Goal: Check status: Check status

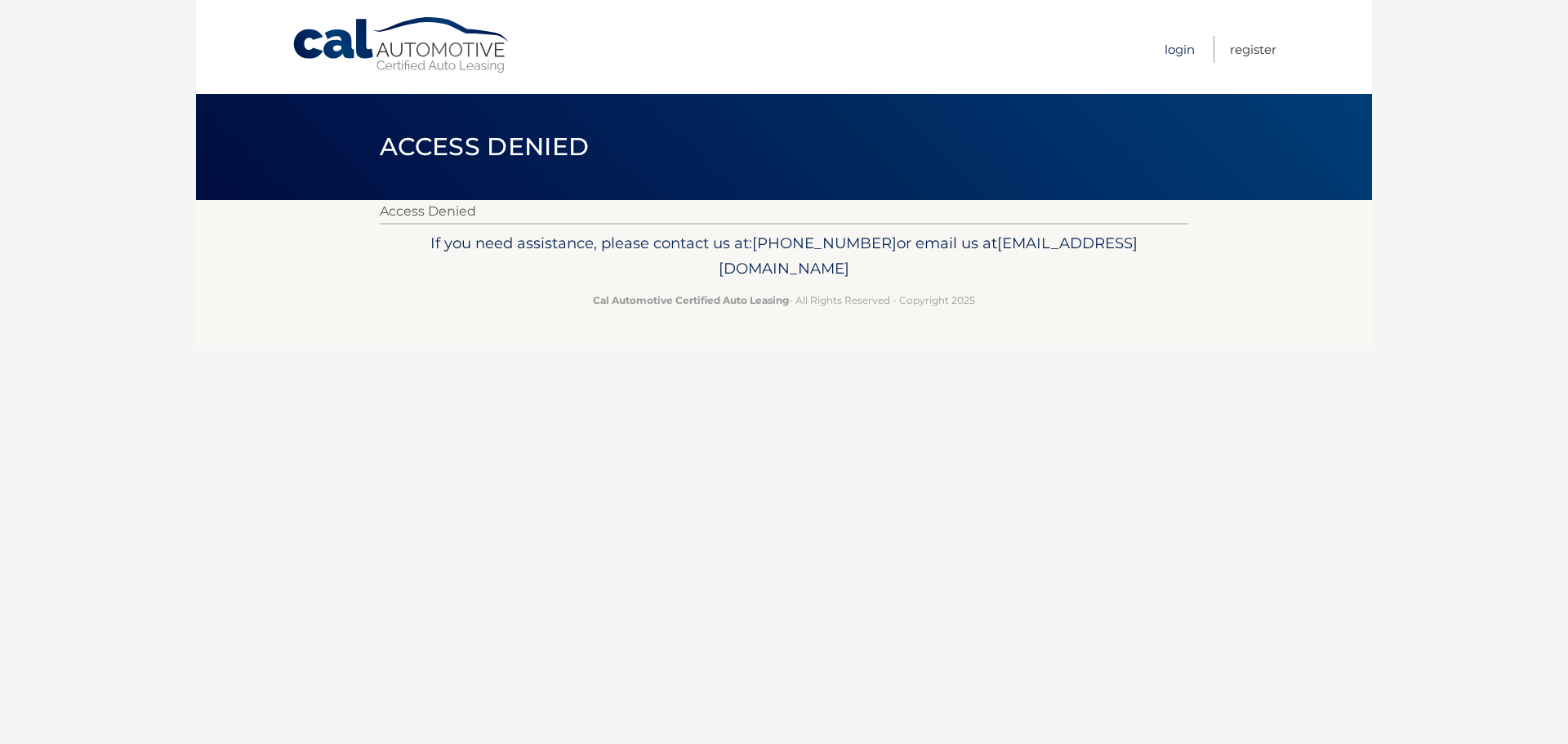
click at [1180, 56] on link "Login" at bounding box center [1180, 50] width 30 height 27
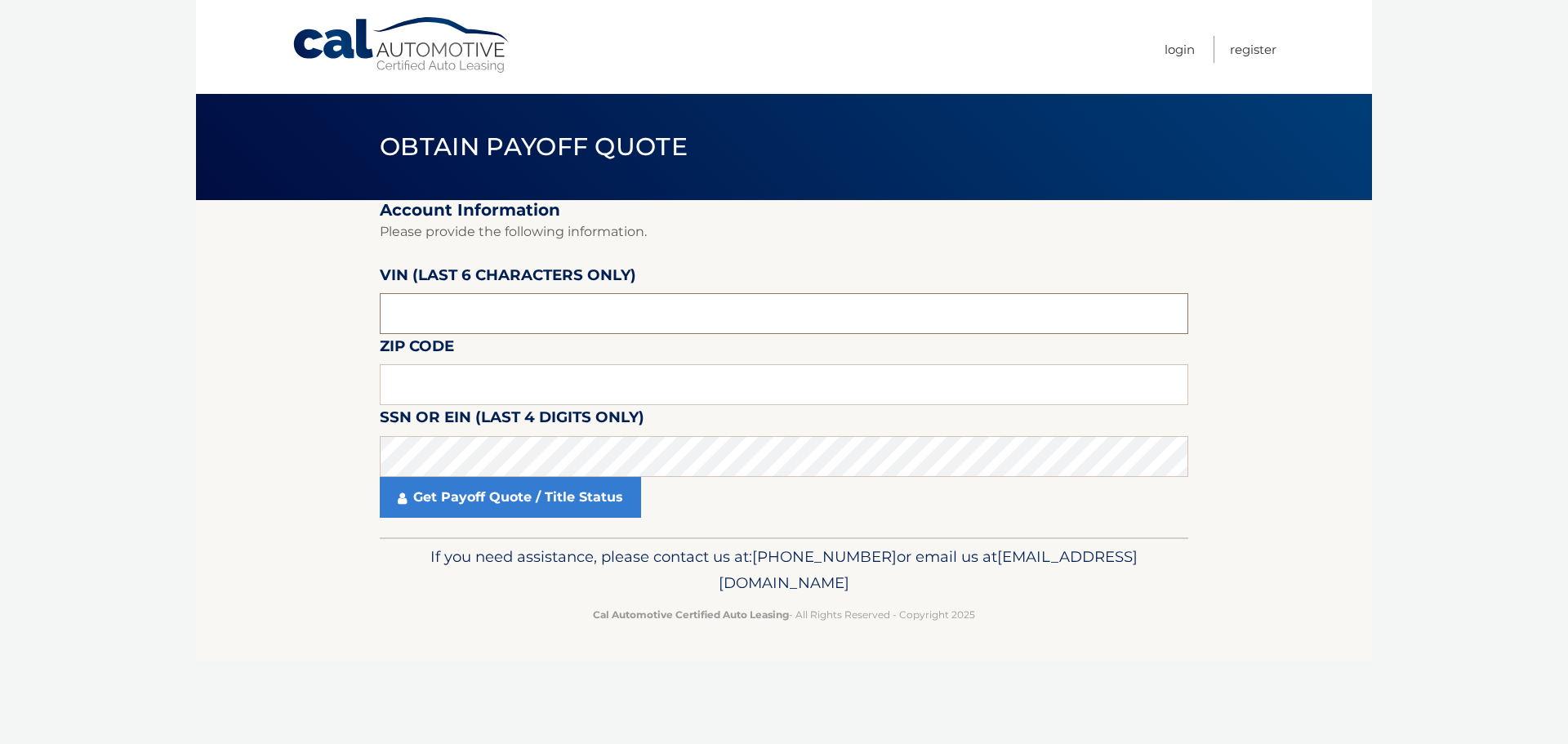
click at [531, 315] on input "text" at bounding box center [784, 314] width 808 height 41
drag, startPoint x: 396, startPoint y: 372, endPoint x: 435, endPoint y: 392, distance: 43.8
click at [401, 378] on input "text" at bounding box center [784, 385] width 808 height 41
type input "19130"
click at [503, 323] on input "text" at bounding box center [784, 314] width 808 height 41
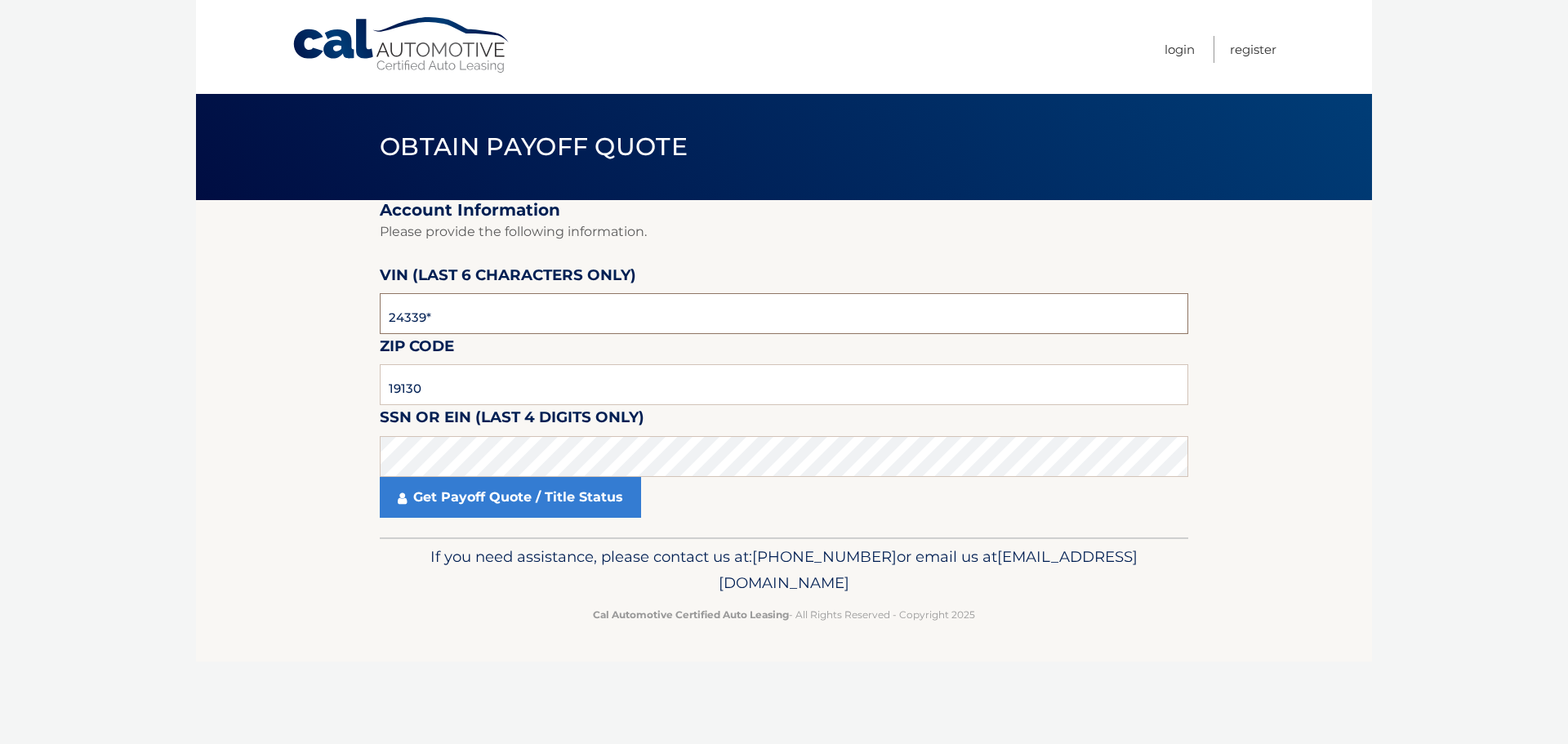
type input "243396"
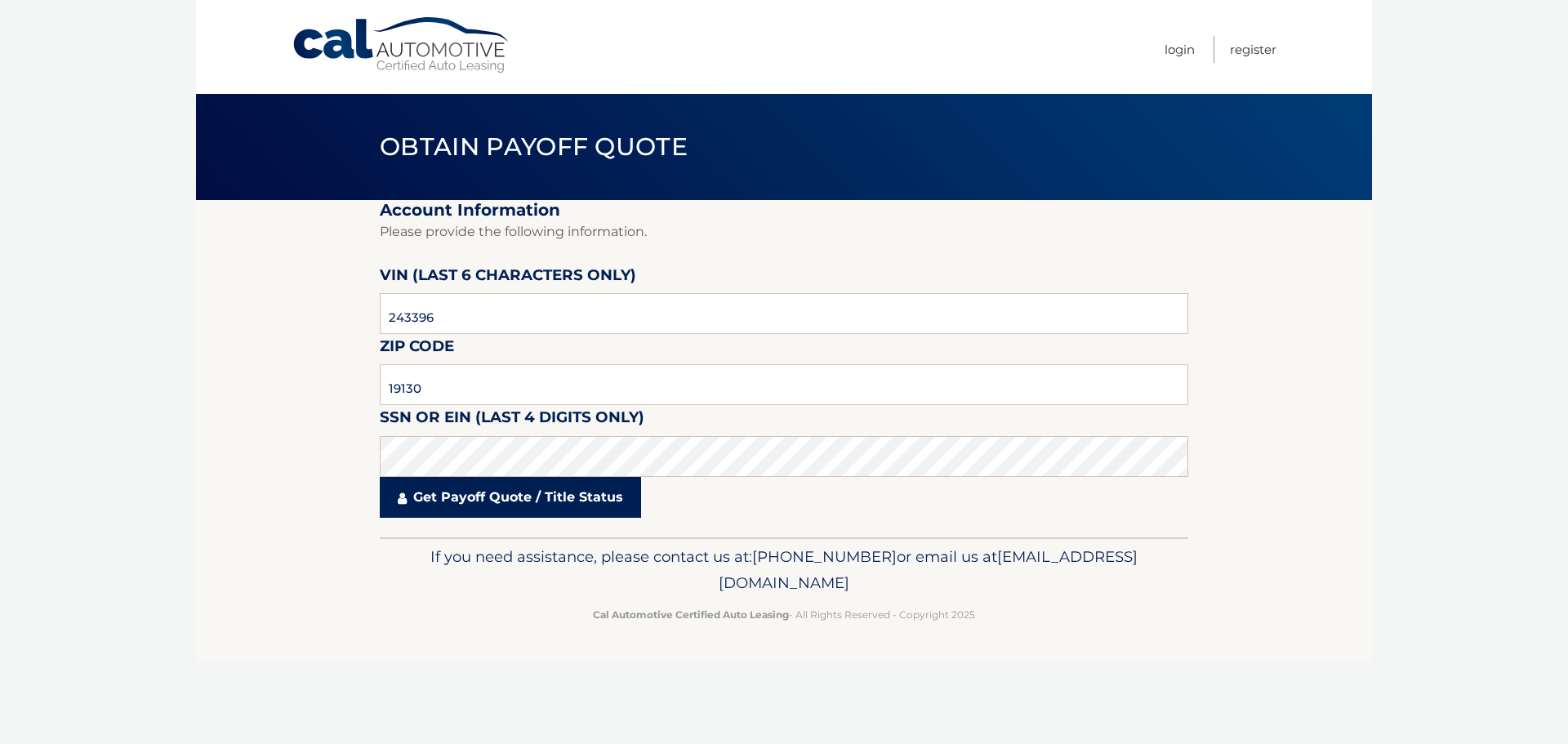
click at [561, 499] on link "Get Payoff Quote / Title Status" at bounding box center [511, 498] width 262 height 41
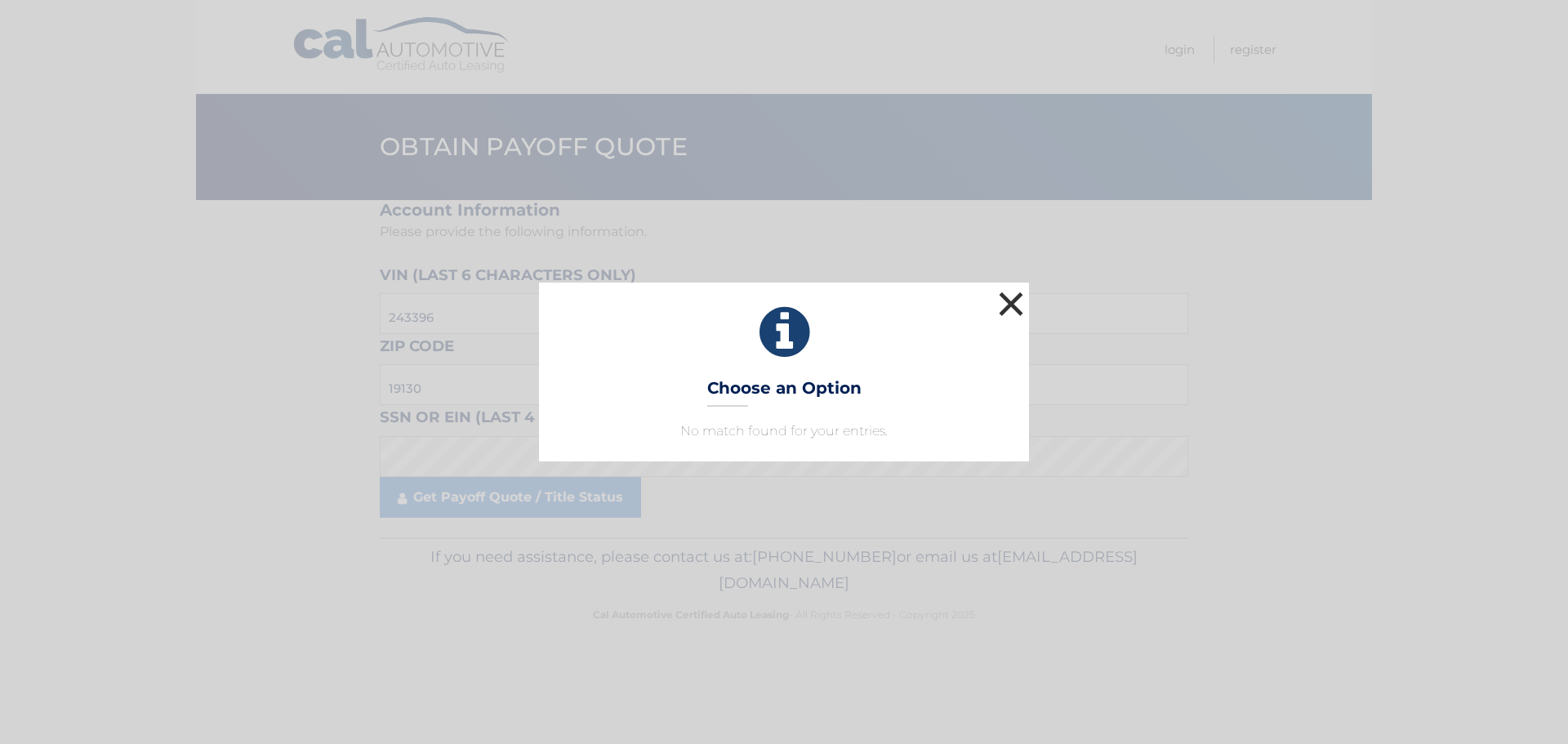
click at [1004, 301] on button "×" at bounding box center [1010, 303] width 32 height 32
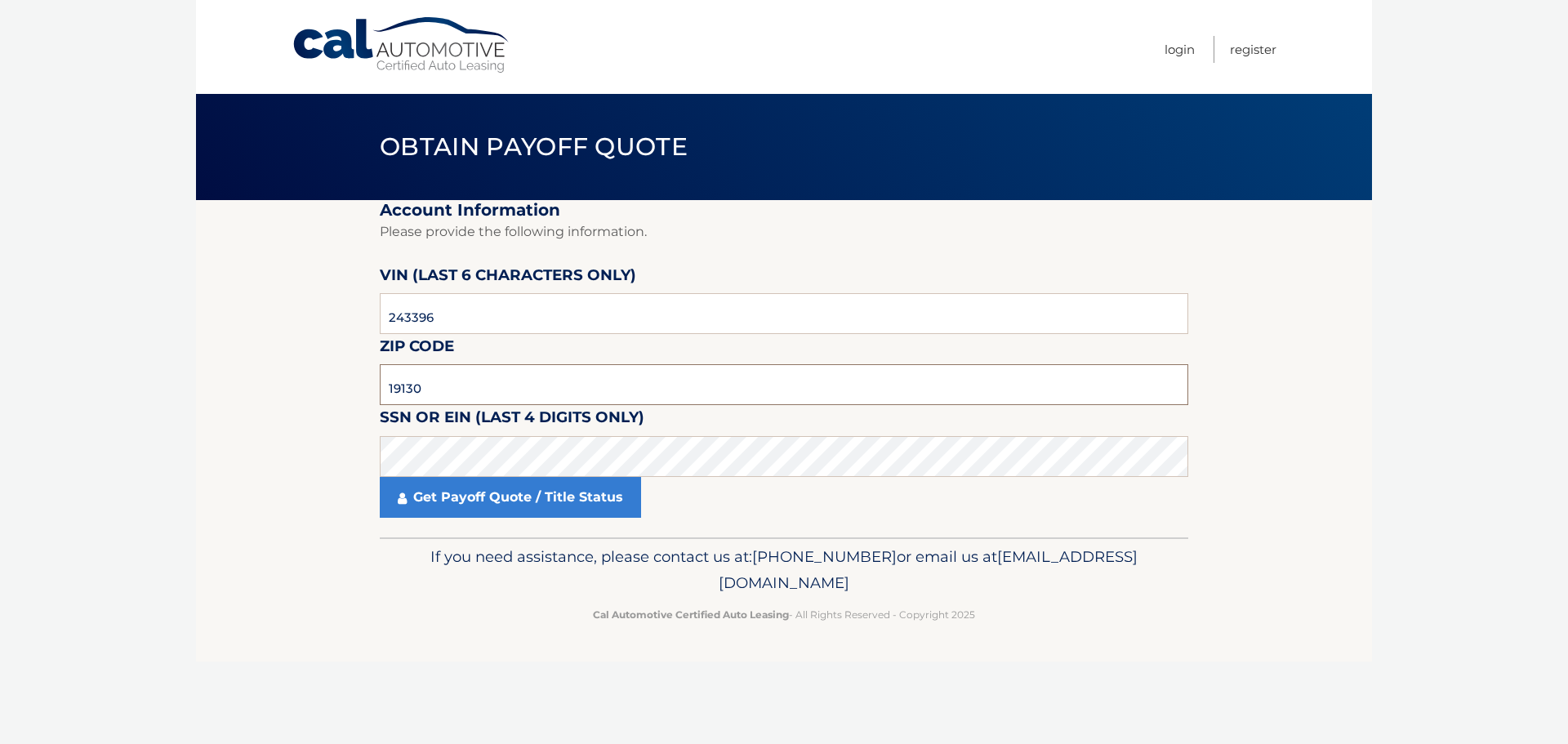
click at [466, 374] on input "19130" at bounding box center [784, 385] width 808 height 41
click at [471, 381] on input "19130" at bounding box center [784, 385] width 808 height 41
click at [471, 380] on input "19130" at bounding box center [784, 385] width 808 height 41
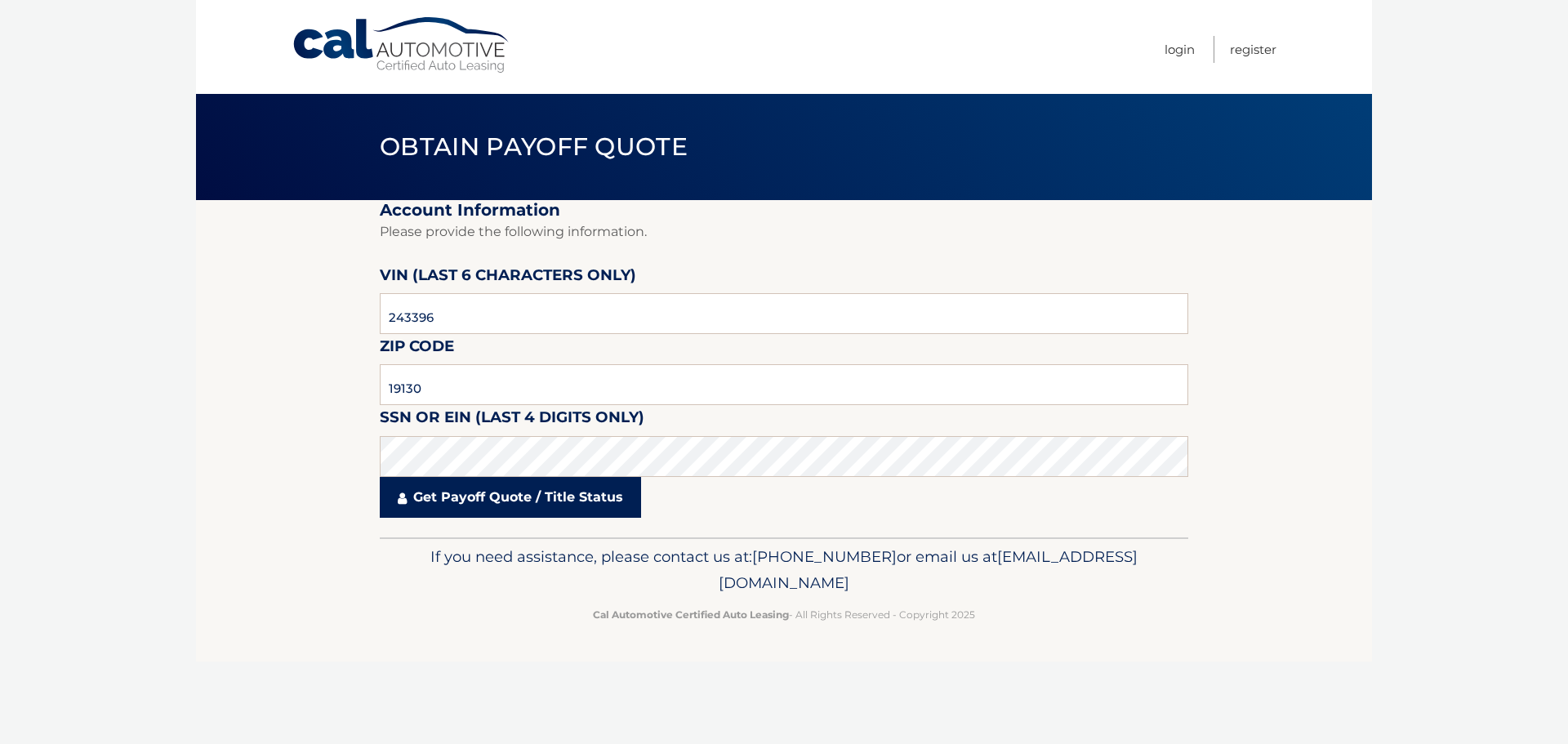
click at [535, 511] on link "Get Payoff Quote / Title Status" at bounding box center [511, 498] width 262 height 41
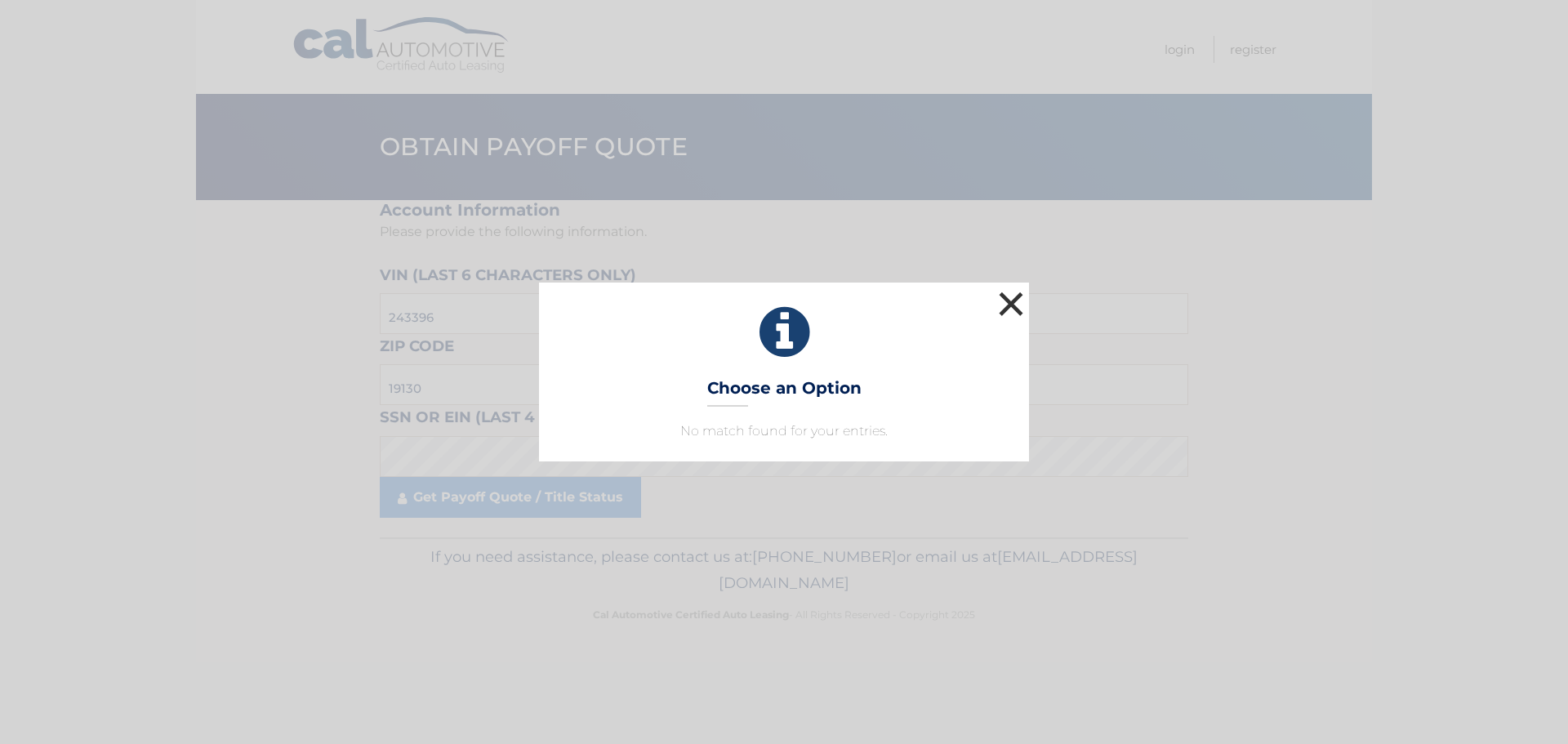
click at [1018, 300] on button "×" at bounding box center [1010, 303] width 32 height 32
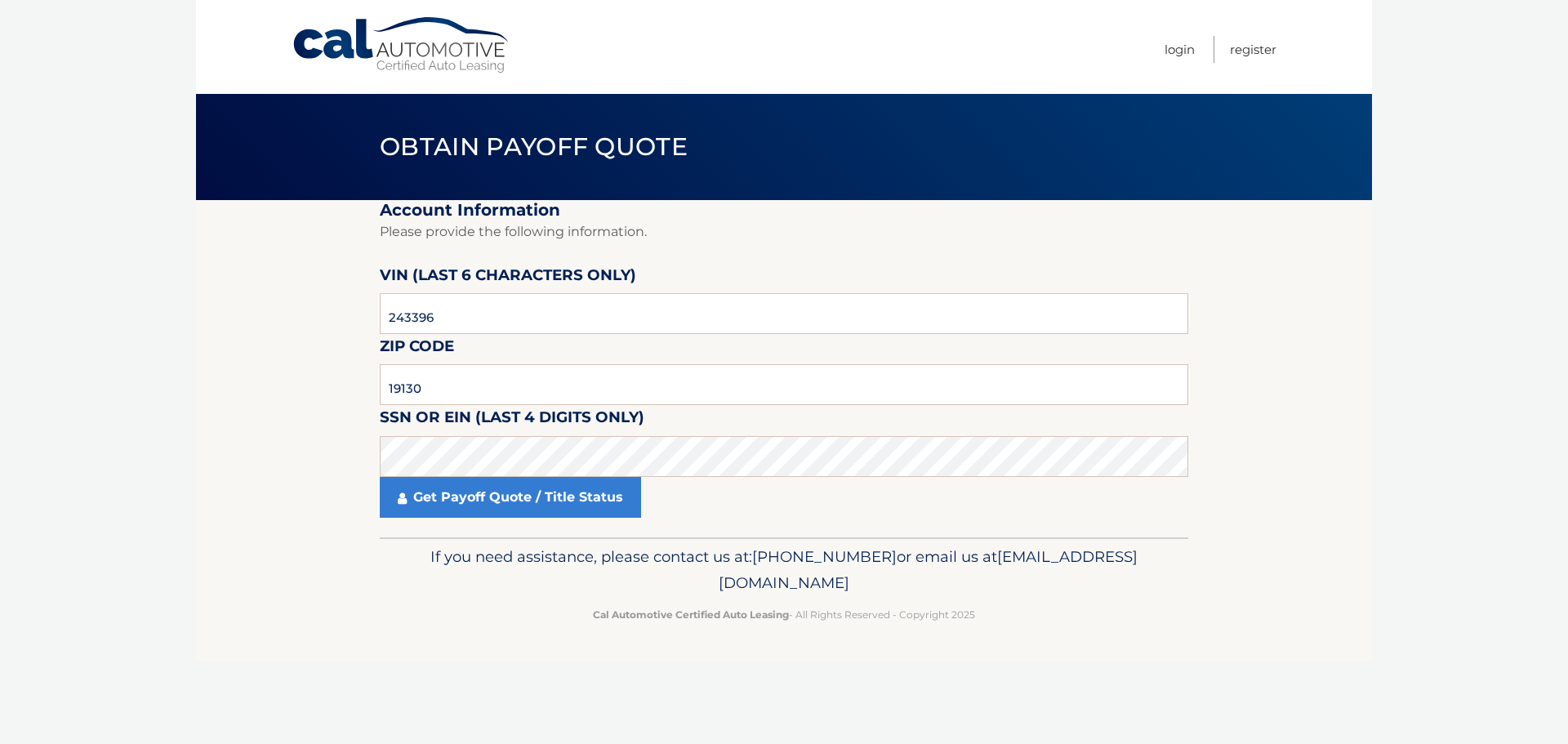
click at [1216, 291] on section "Account Information Please provide the following information. VIN (last 6 chara…" at bounding box center [784, 369] width 1176 height 337
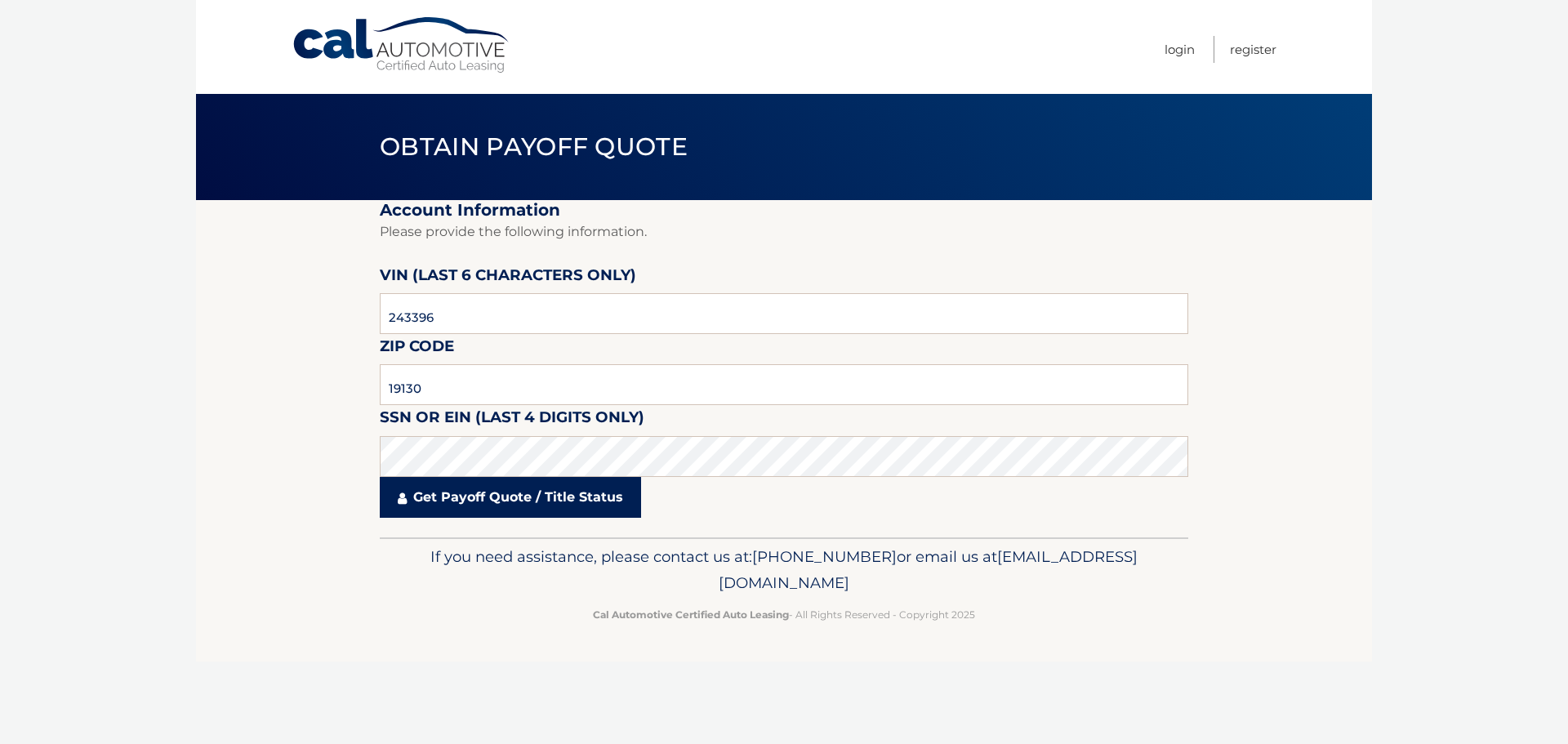
click at [582, 512] on link "Get Payoff Quote / Title Status" at bounding box center [511, 498] width 262 height 41
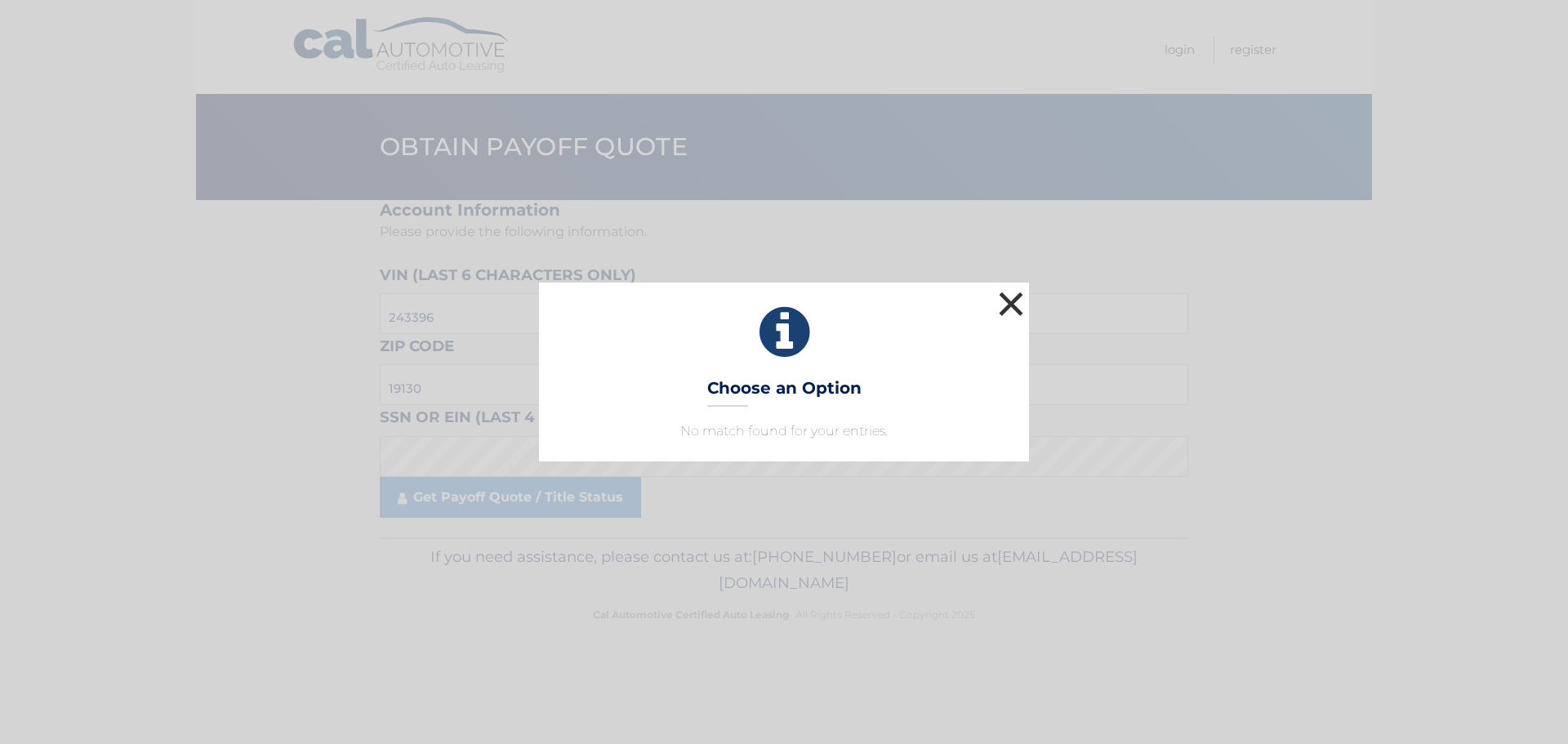
click at [1021, 299] on button "×" at bounding box center [1010, 303] width 32 height 32
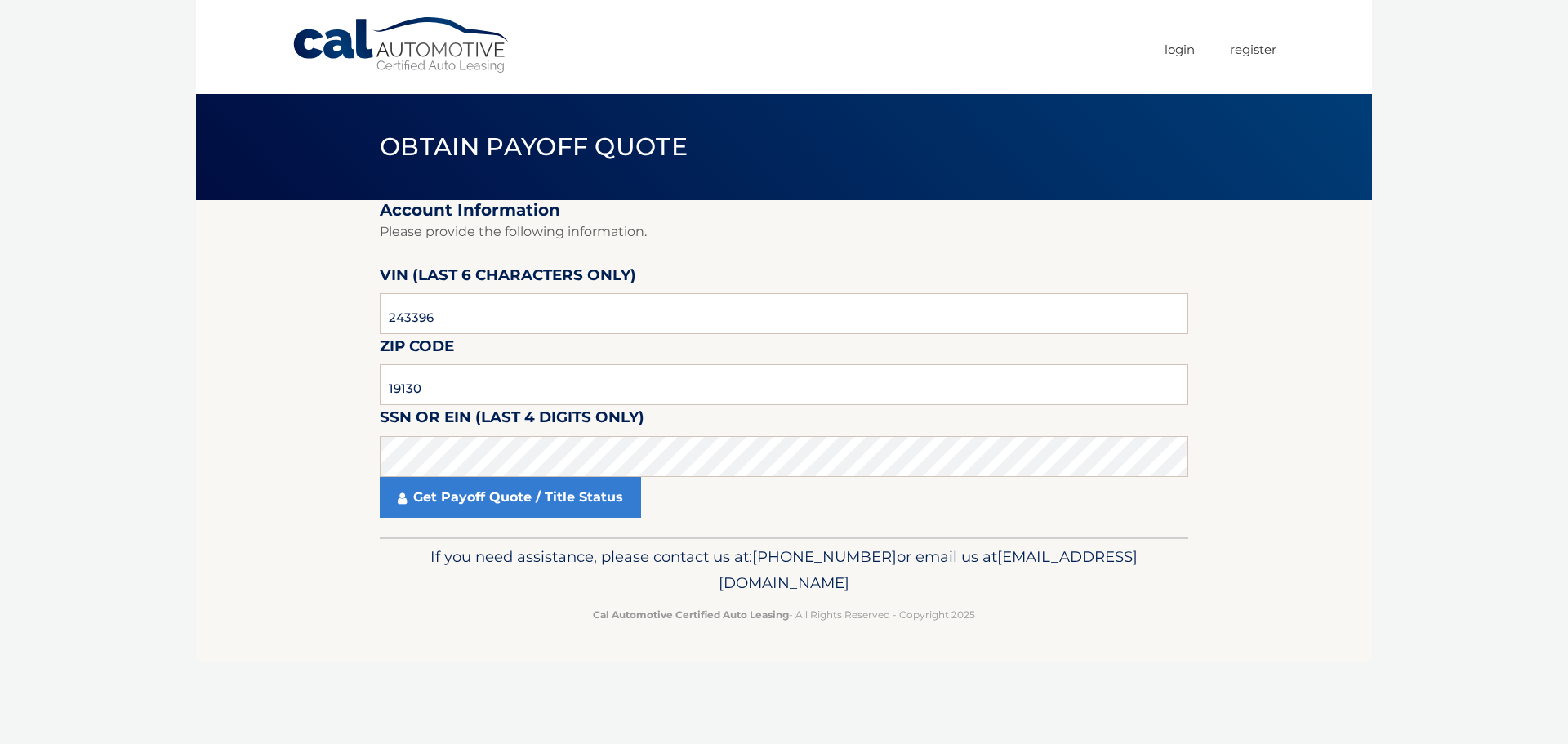
click at [1304, 295] on section "Account Information Please provide the following information. VIN (last 6 chara…" at bounding box center [784, 369] width 1176 height 337
drag, startPoint x: 498, startPoint y: 394, endPoint x: 194, endPoint y: 381, distance: 304.3
click at [192, 391] on body "Cal Automotive Menu Login Register Obtain Payoff Quote" at bounding box center [784, 372] width 1568 height 744
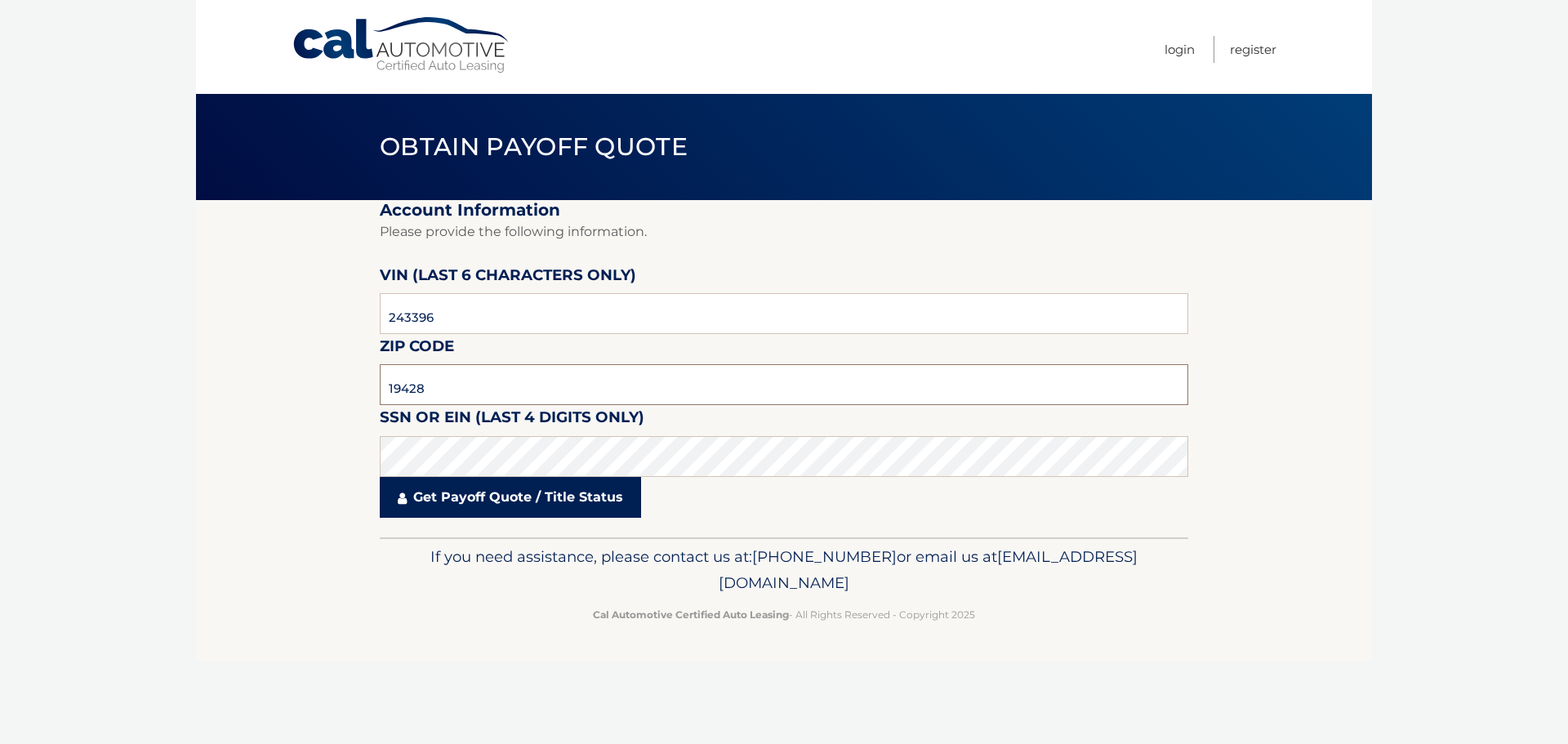
type input "19428"
click at [604, 503] on link "Get Payoff Quote / Title Status" at bounding box center [511, 498] width 262 height 41
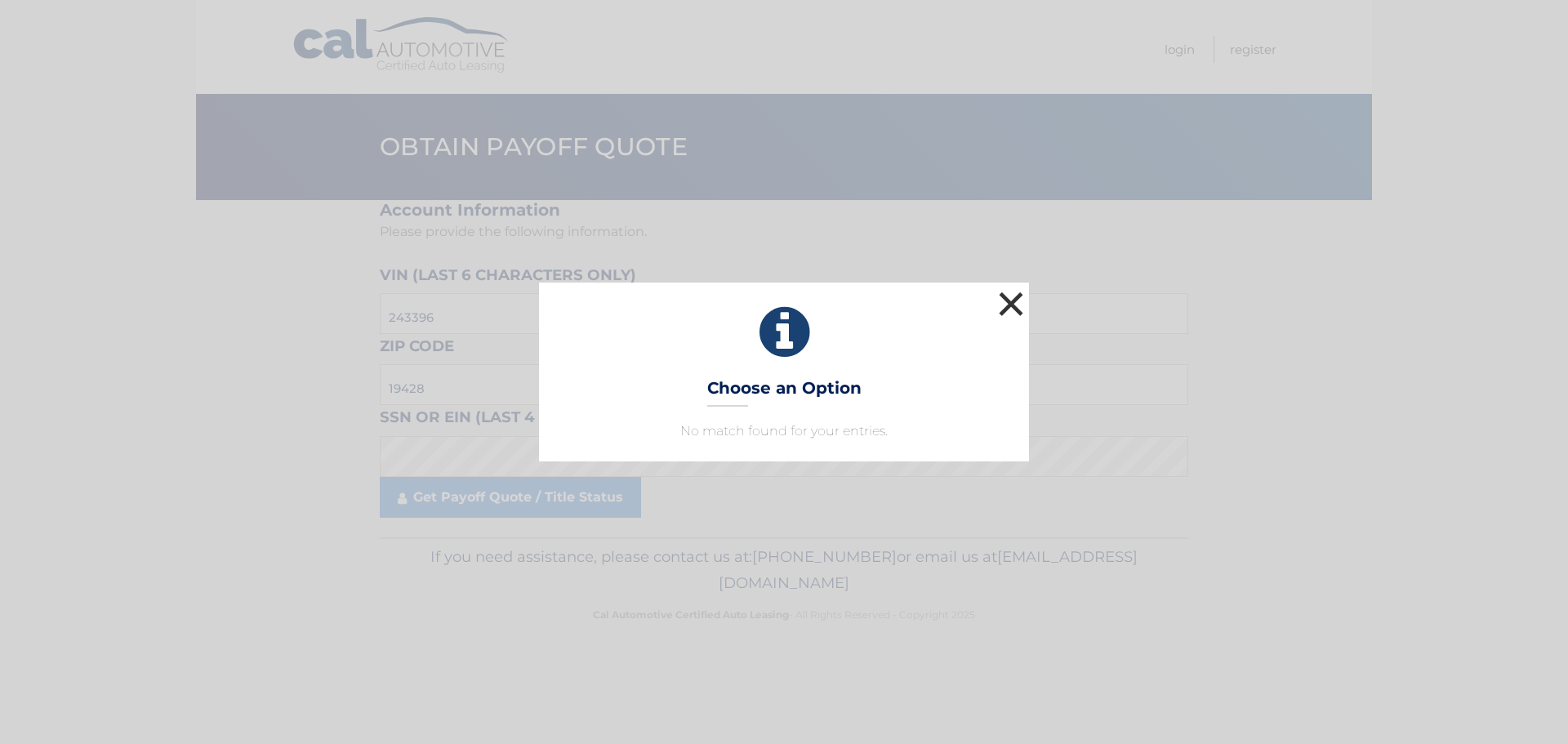
click at [1009, 296] on button "×" at bounding box center [1010, 303] width 32 height 32
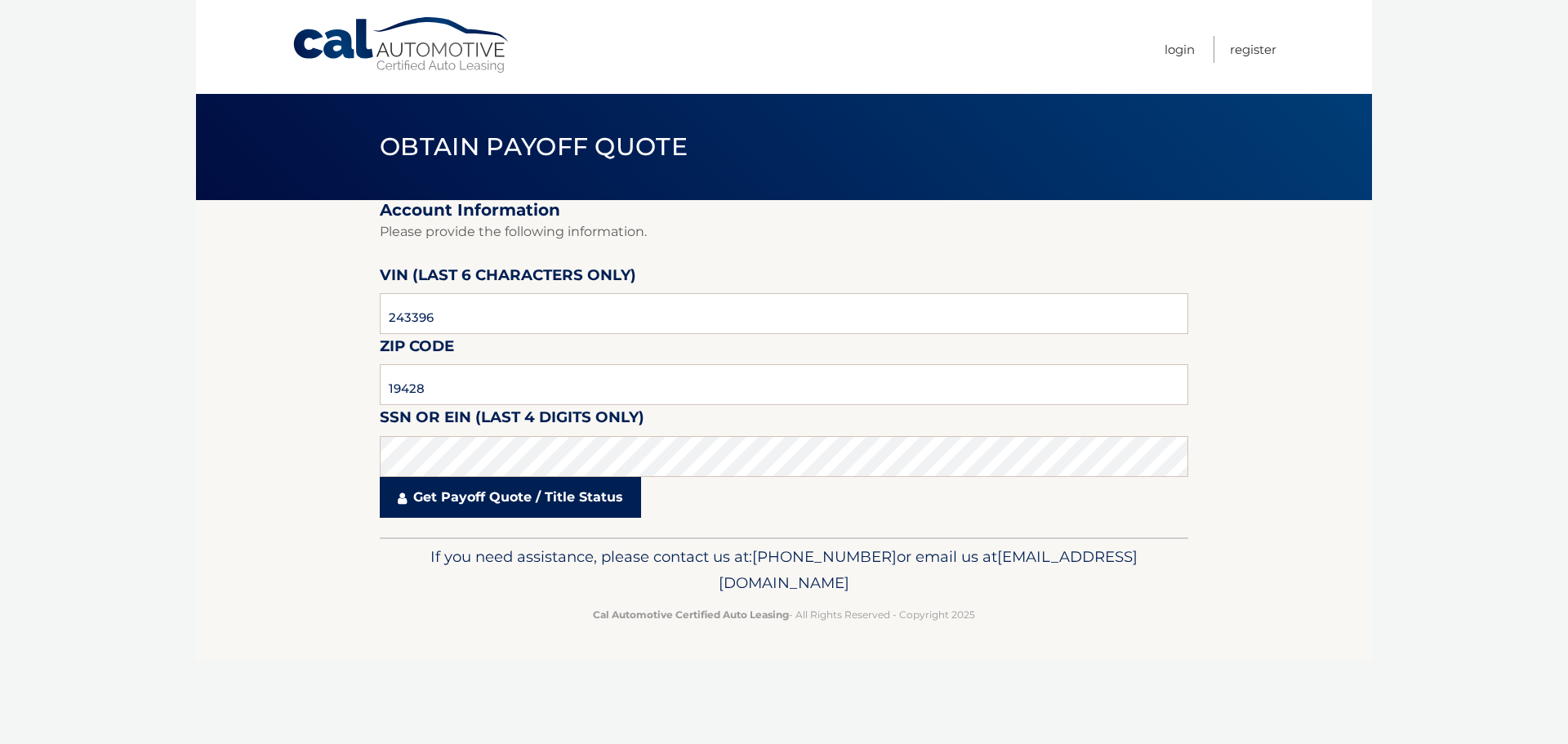
click at [544, 503] on link "Get Payoff Quote / Title Status" at bounding box center [511, 498] width 262 height 41
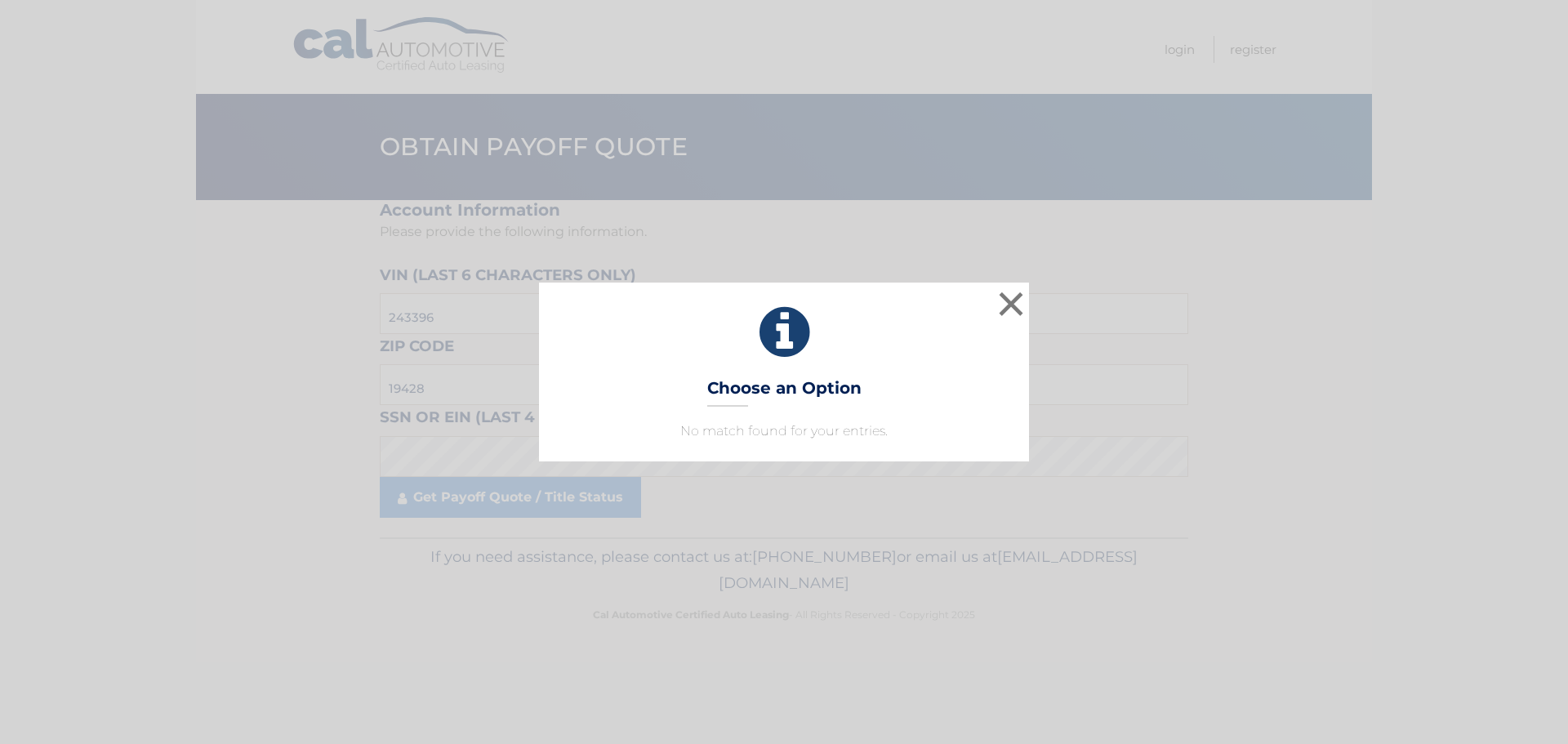
click at [988, 297] on div "× Choose an Option No match found for your entries. This is what you see on sec…" at bounding box center [784, 372] width 490 height 178
click at [1007, 303] on button "×" at bounding box center [1010, 303] width 32 height 32
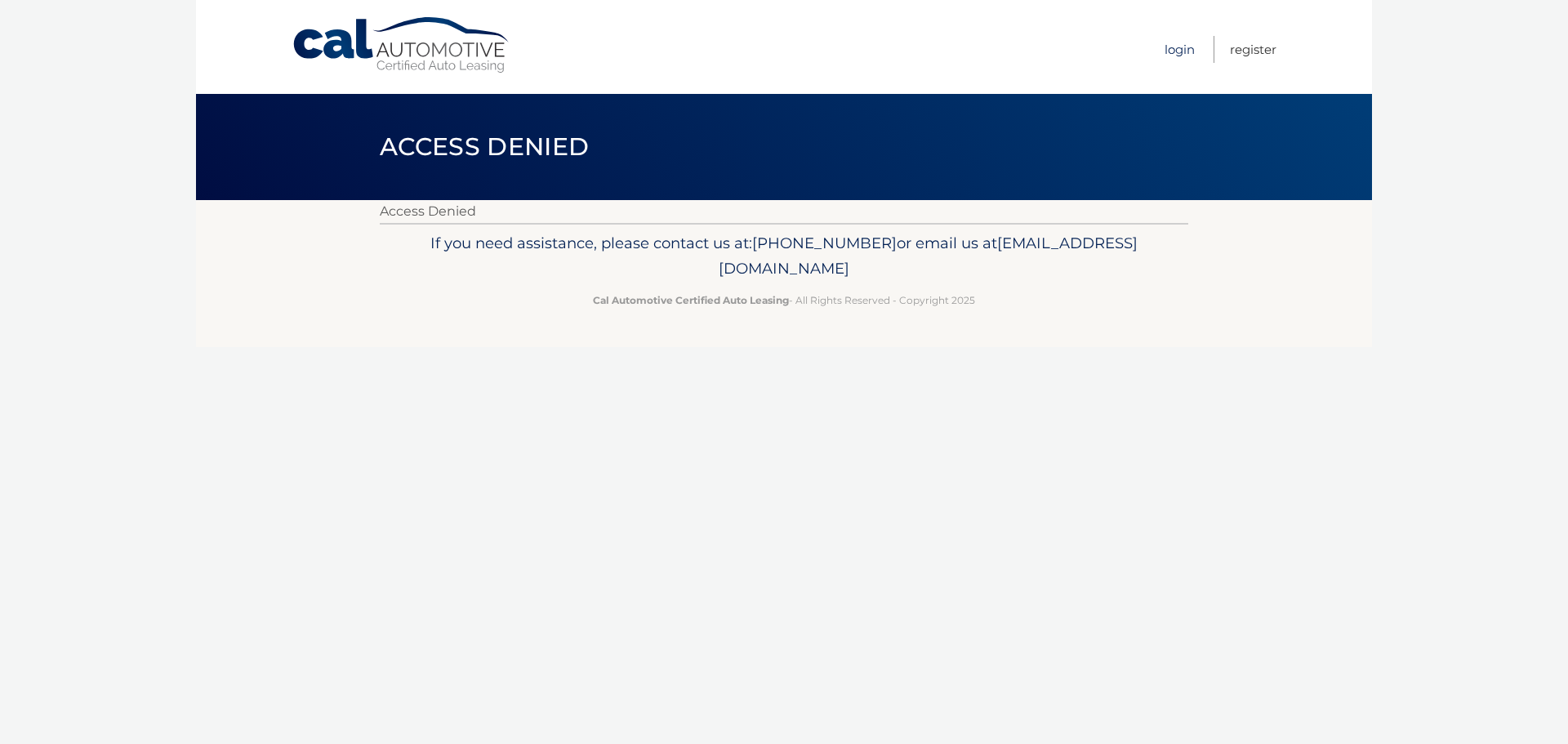
click at [1180, 56] on link "Login" at bounding box center [1180, 50] width 30 height 27
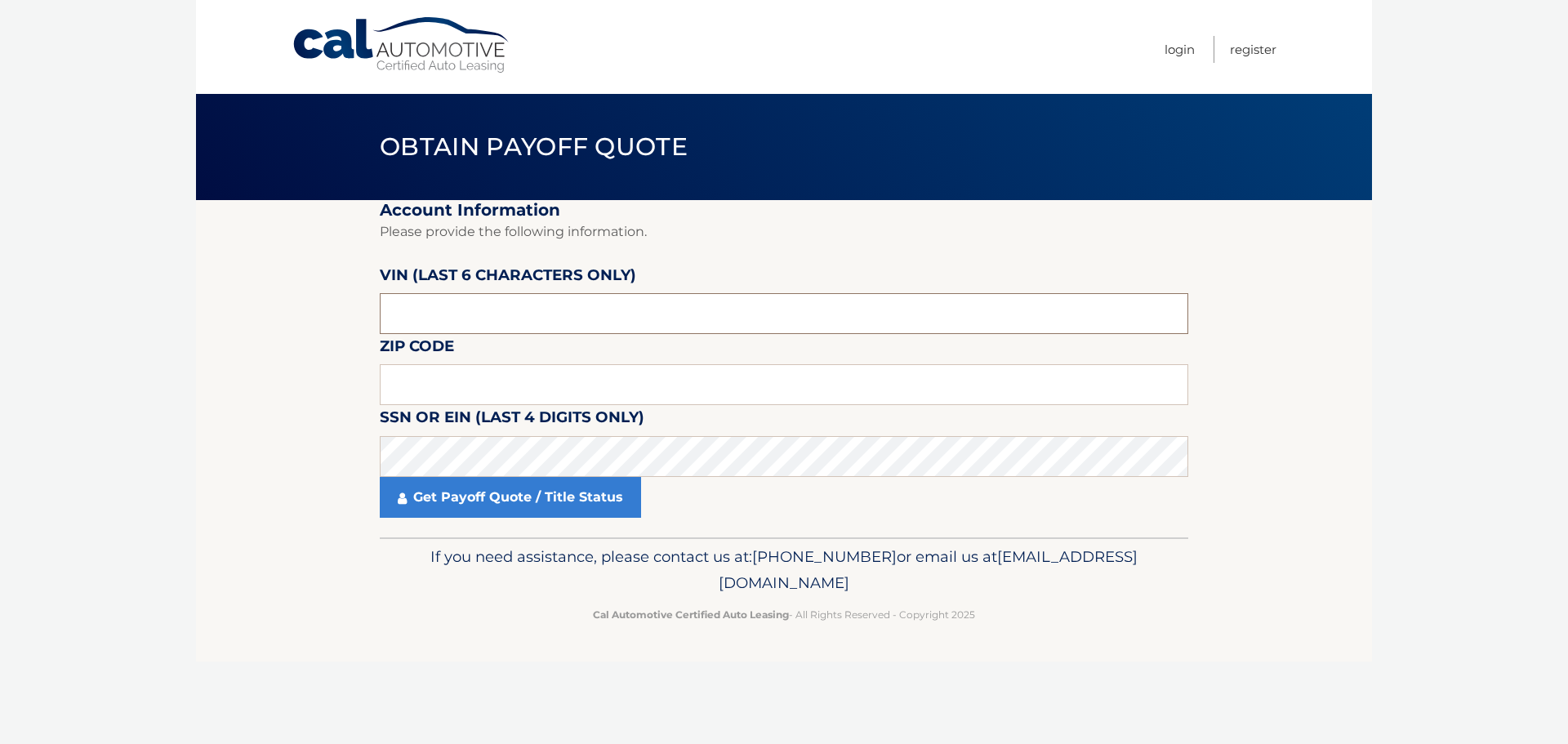
click at [486, 300] on input "text" at bounding box center [784, 314] width 808 height 41
type input "009600"
click at [547, 361] on fieldset "Account Information Please provide the following information. VIN (last 6 chara…" at bounding box center [784, 369] width 808 height 337
click at [543, 377] on input "text" at bounding box center [784, 385] width 808 height 41
type input "19428"
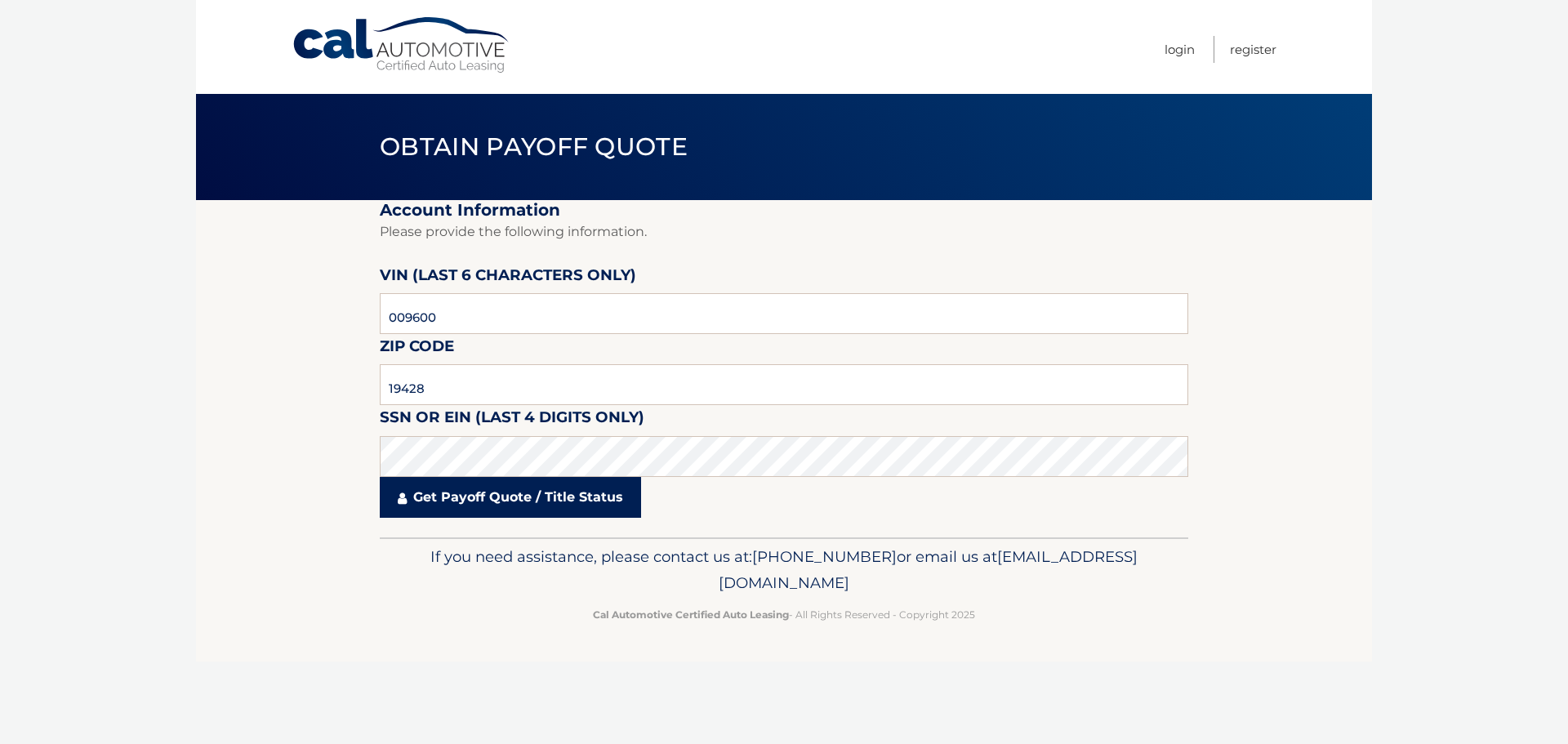
click at [520, 500] on link "Get Payoff Quote / Title Status" at bounding box center [511, 498] width 262 height 41
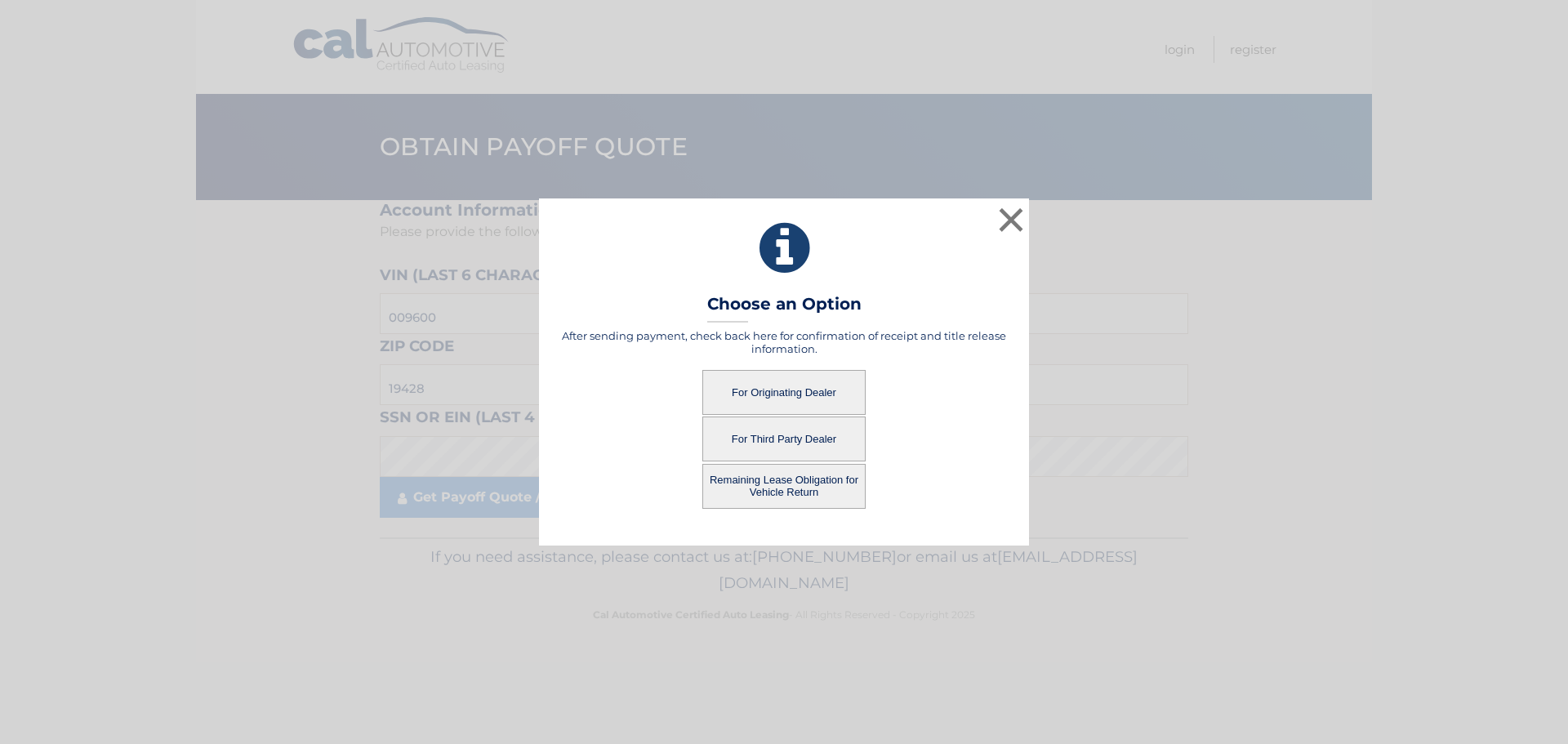
click at [771, 380] on button "For Originating Dealer" at bounding box center [784, 393] width 164 height 45
click at [773, 394] on button "For Originating Dealer" at bounding box center [784, 393] width 164 height 45
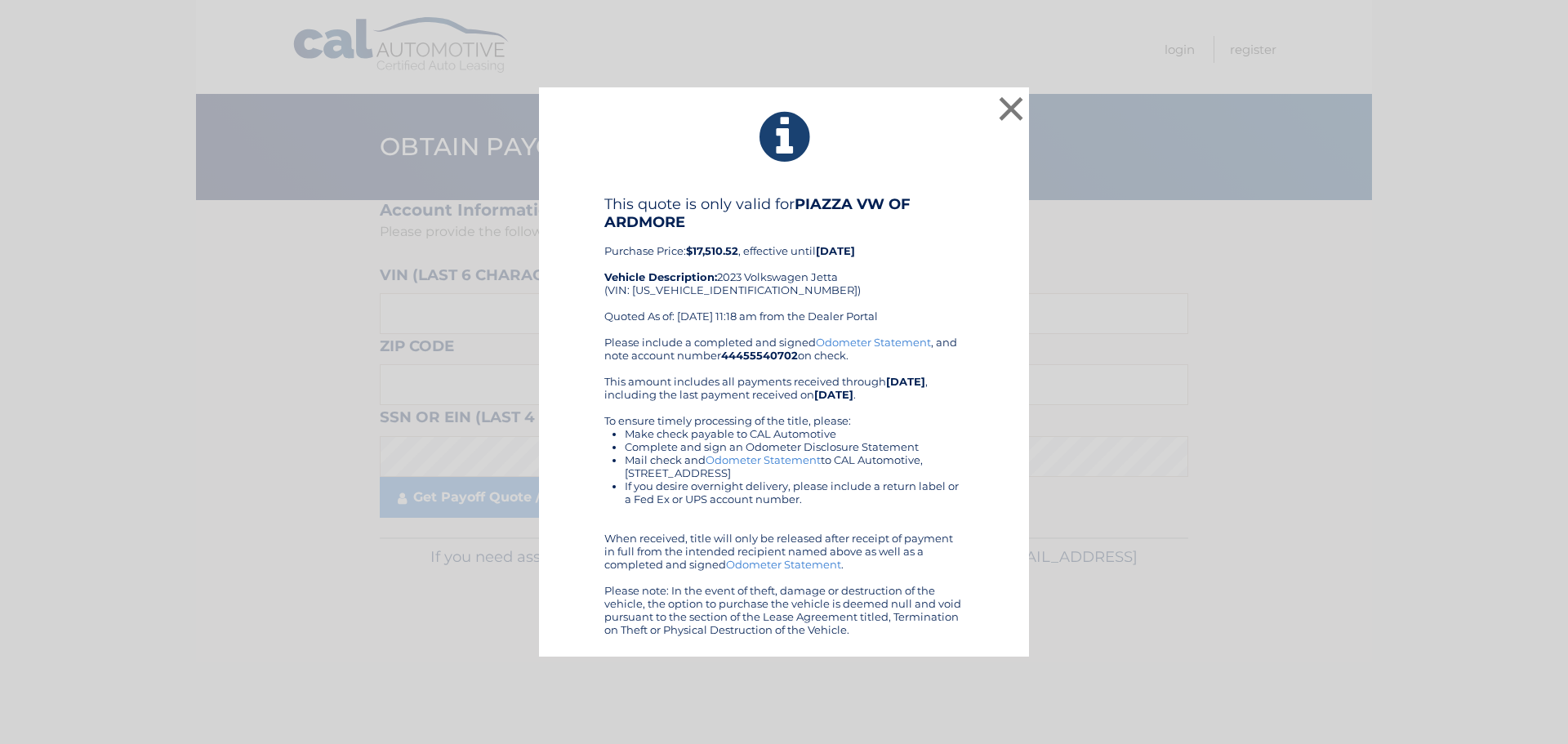
click at [800, 308] on div "This quote is only valid for PIAZZA VW OF ARDMORE Purchase Price: $17,510.52 , …" at bounding box center [784, 265] width 360 height 140
click at [1015, 112] on button "×" at bounding box center [1010, 108] width 32 height 32
